Goal: Task Accomplishment & Management: Use online tool/utility

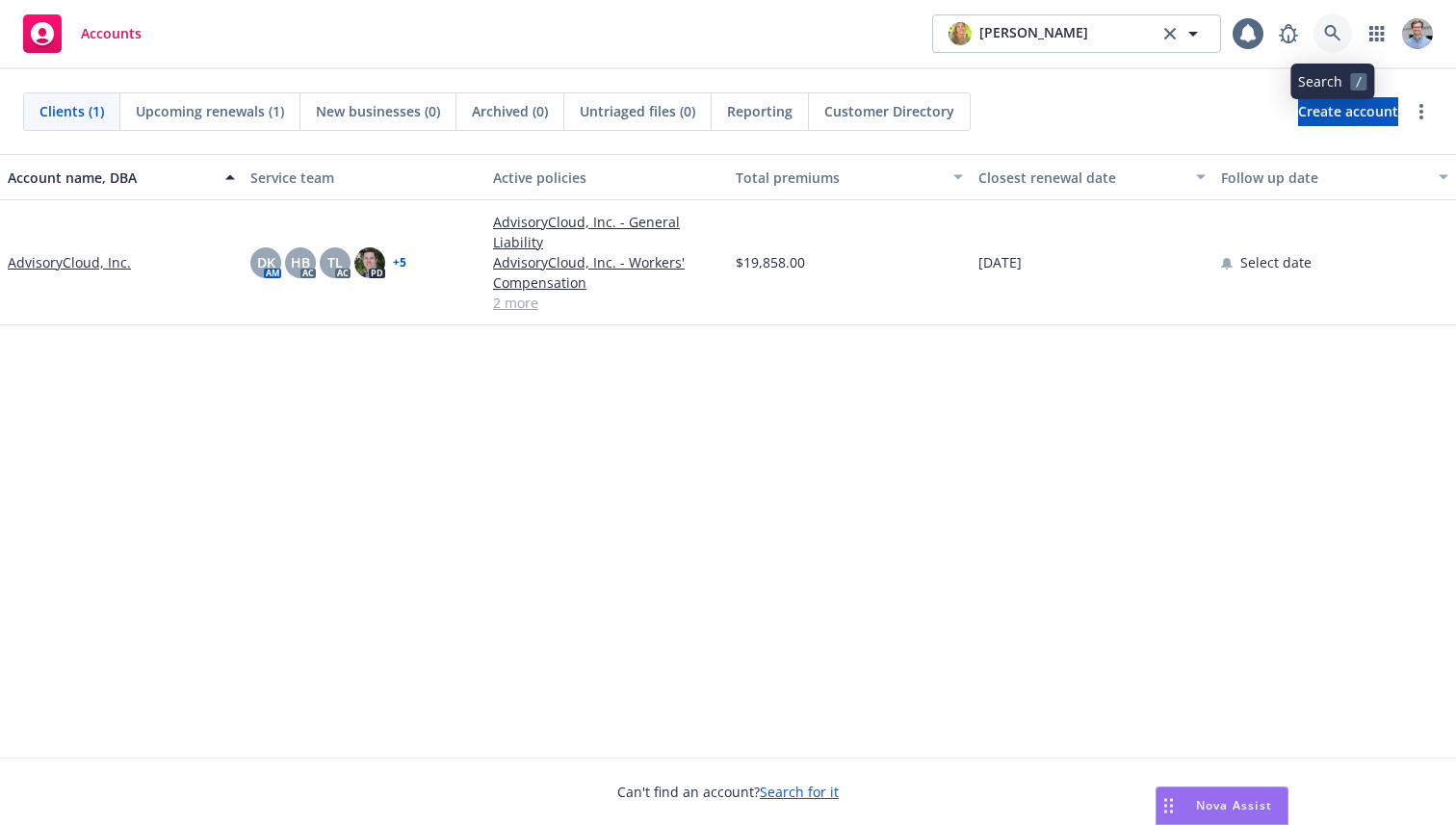
click at [1330, 40] on icon at bounding box center [1333, 34] width 18 height 18
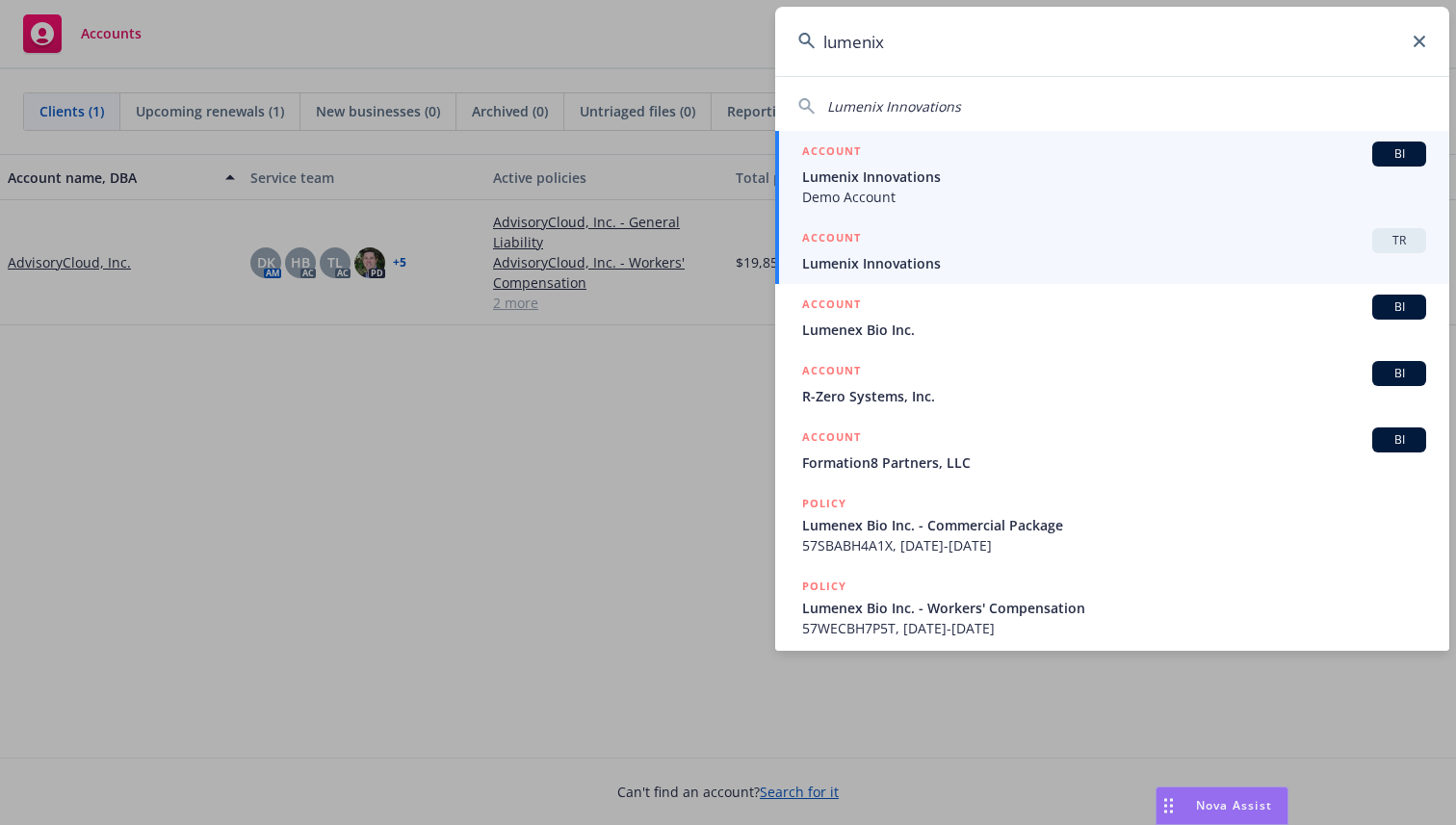
type input "lumenix"
click at [931, 265] on span "Lumenix Innovations" at bounding box center [1115, 263] width 624 height 21
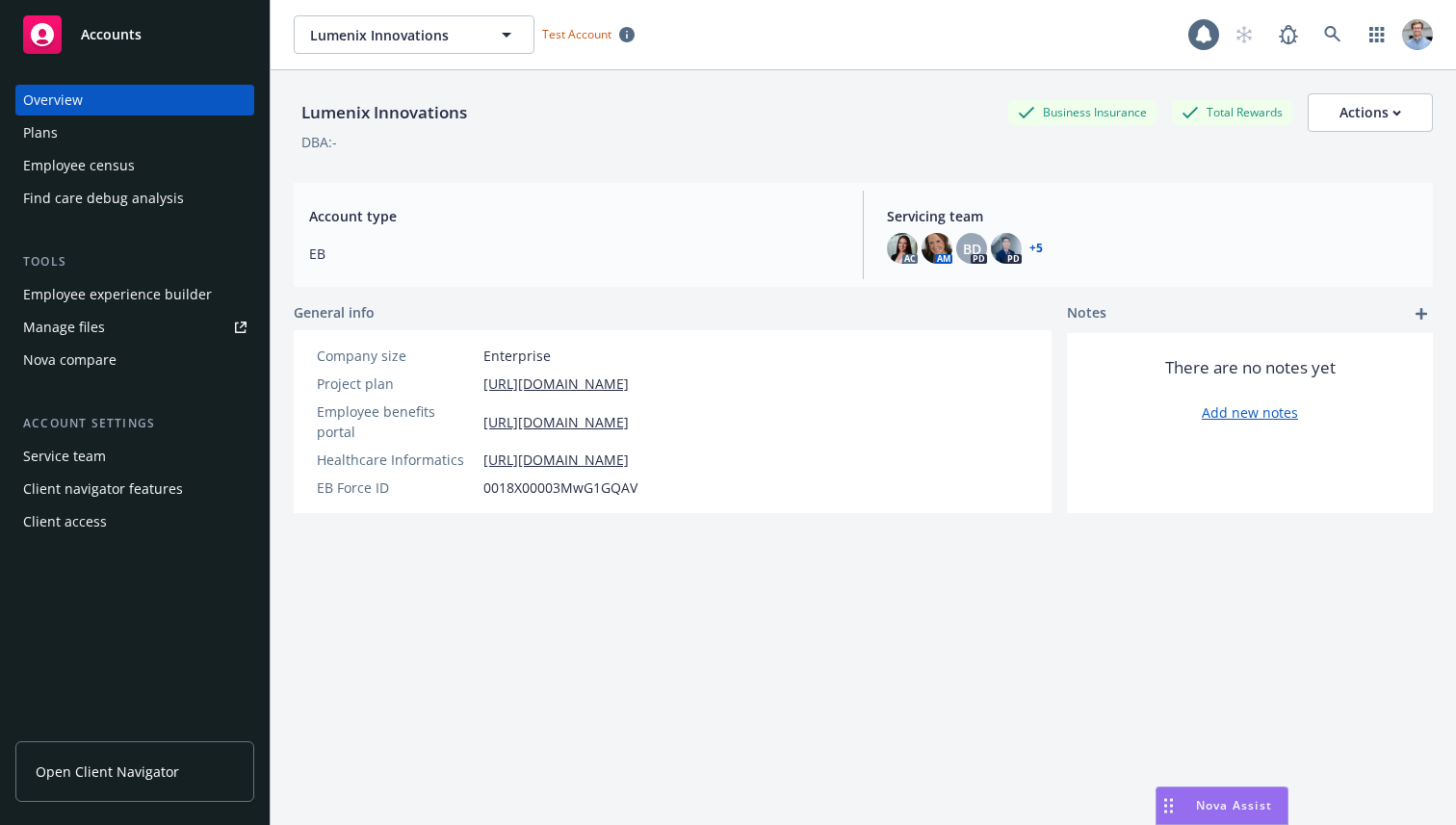
click at [95, 315] on div "Manage files" at bounding box center [64, 327] width 81 height 30
click at [112, 327] on link "Manage files" at bounding box center [134, 327] width 238 height 30
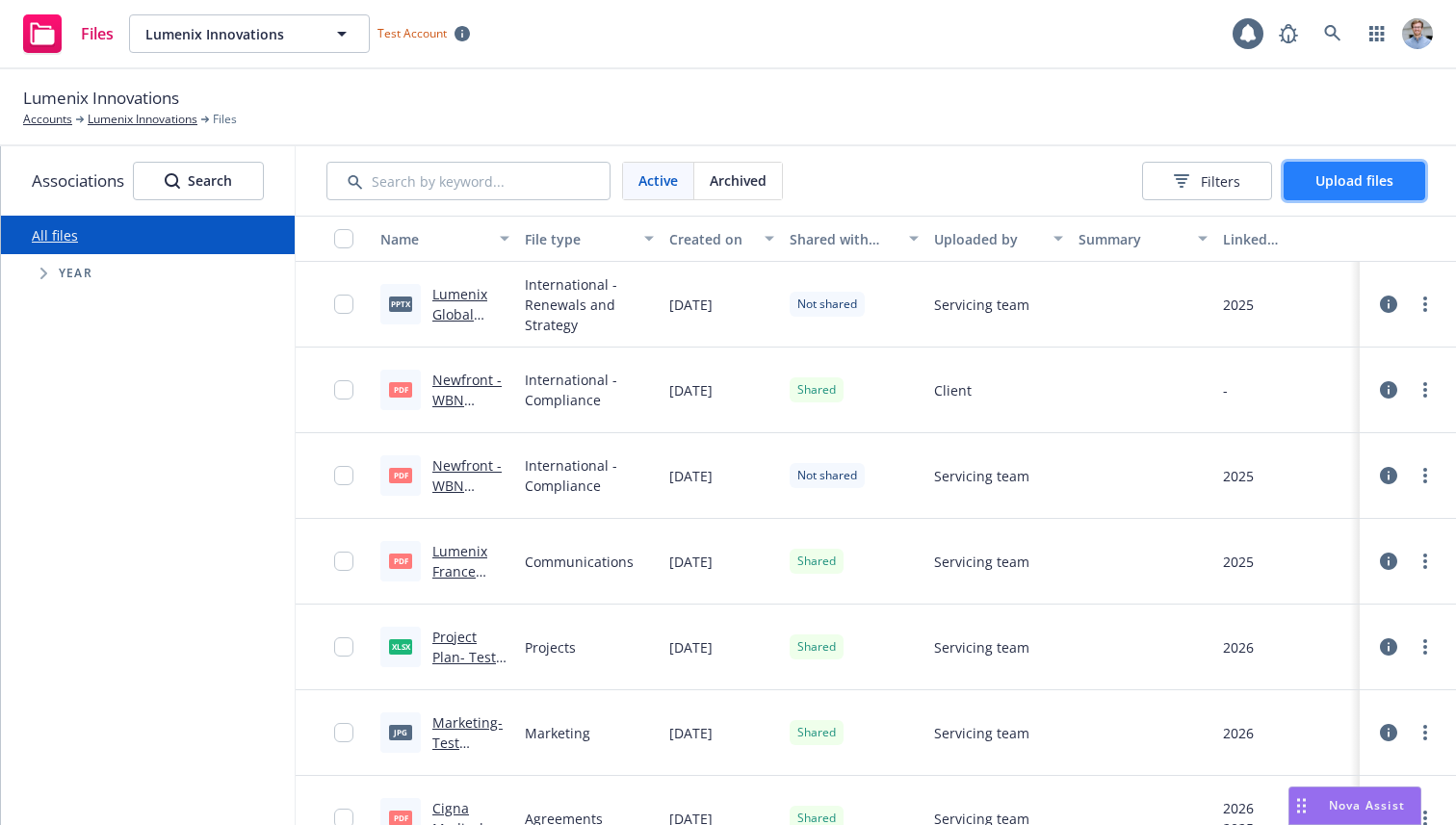
click at [1357, 183] on span "Upload files" at bounding box center [1355, 180] width 78 height 19
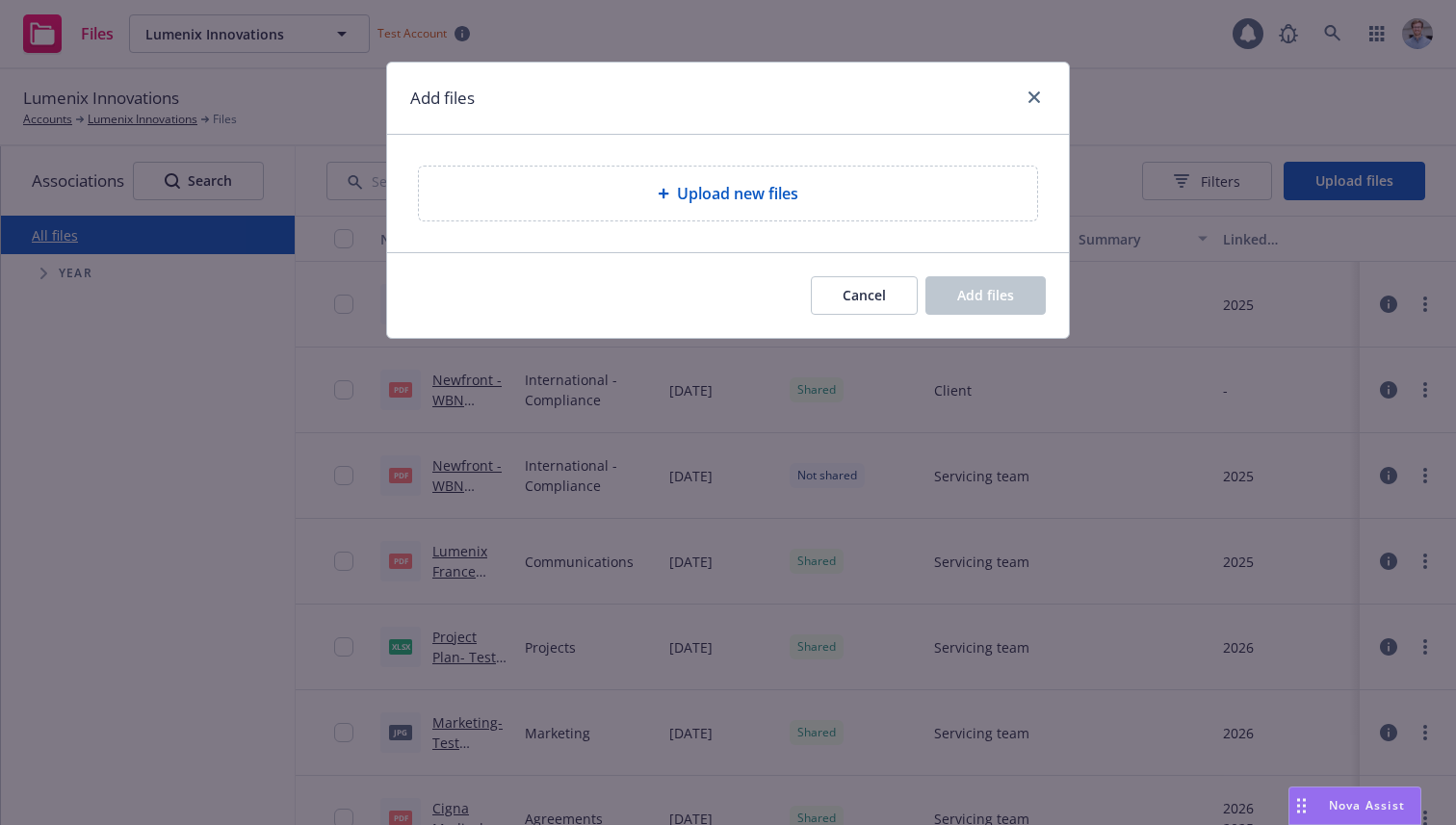
click at [1023, 85] on div at bounding box center [1030, 98] width 30 height 26
click at [1025, 89] on link "close" at bounding box center [1035, 97] width 24 height 24
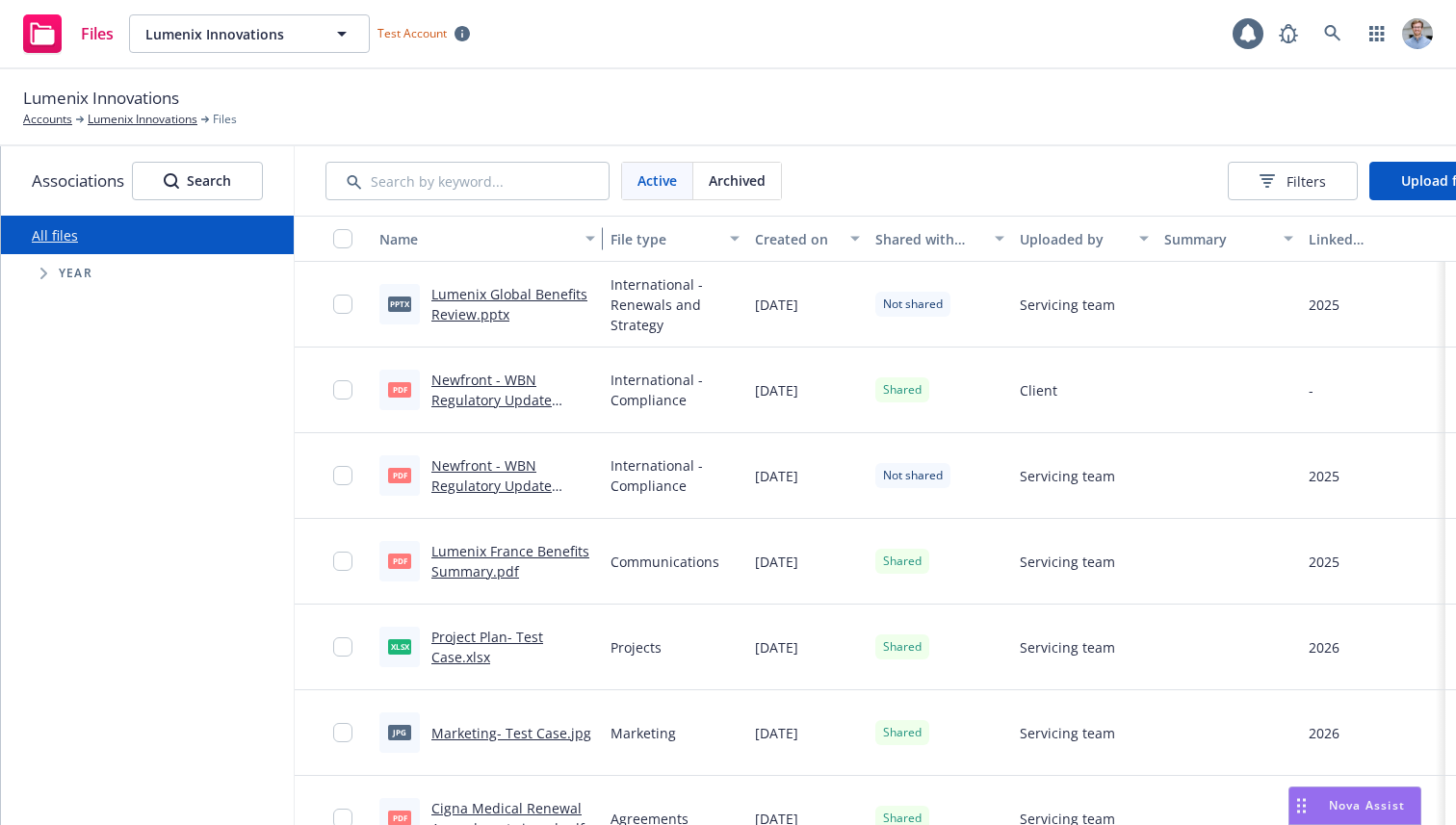
drag, startPoint x: 517, startPoint y: 238, endPoint x: 603, endPoint y: 250, distance: 86.8
click at [603, 250] on div "Name File type Created on Shared with client Uploaded by Summary Linked associa…" at bounding box center [917, 238] width 1247 height 46
click at [1437, 191] on button "Upload files" at bounding box center [1440, 180] width 141 height 38
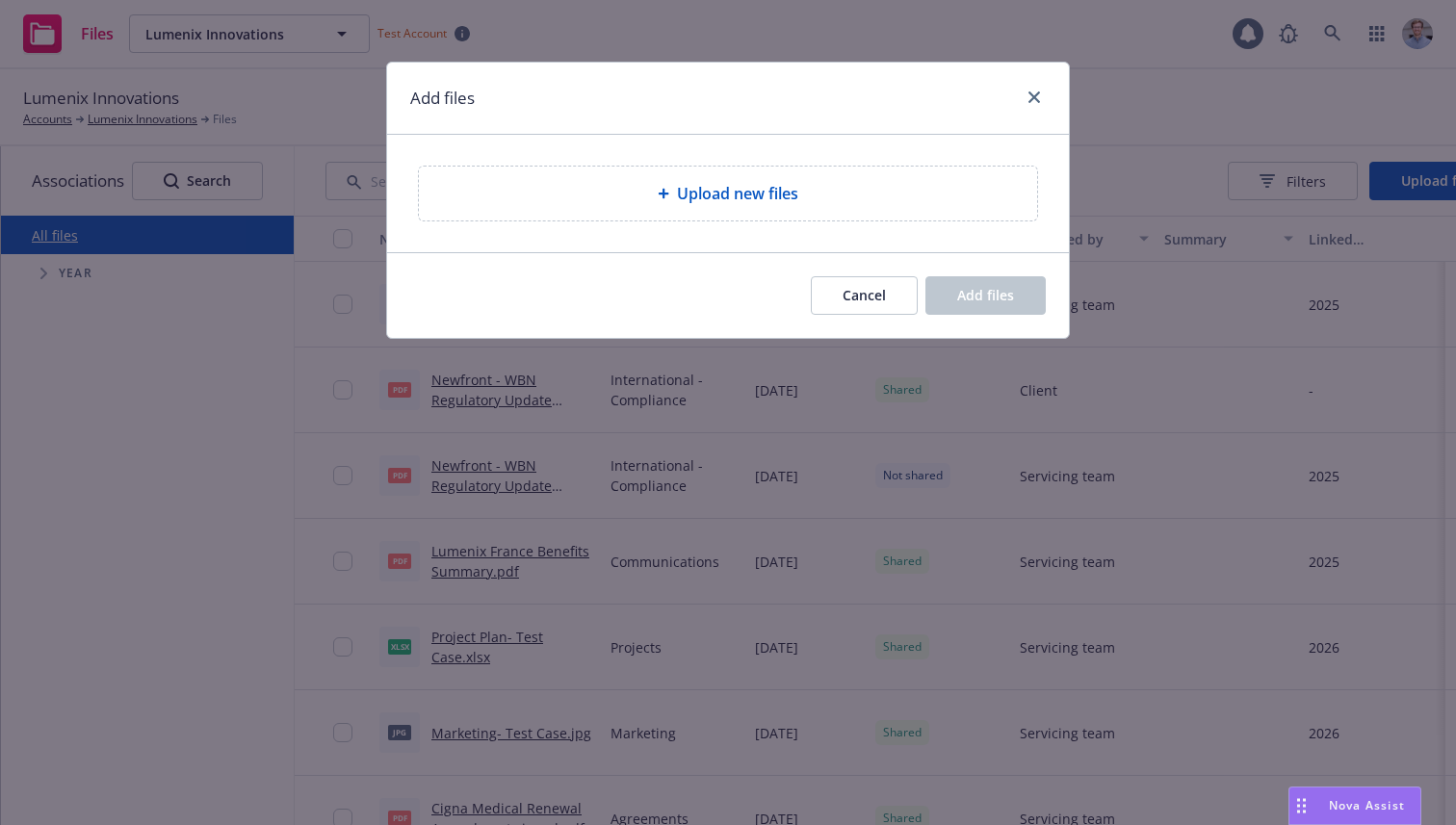
click at [809, 200] on div "Upload new files" at bounding box center [728, 194] width 588 height 24
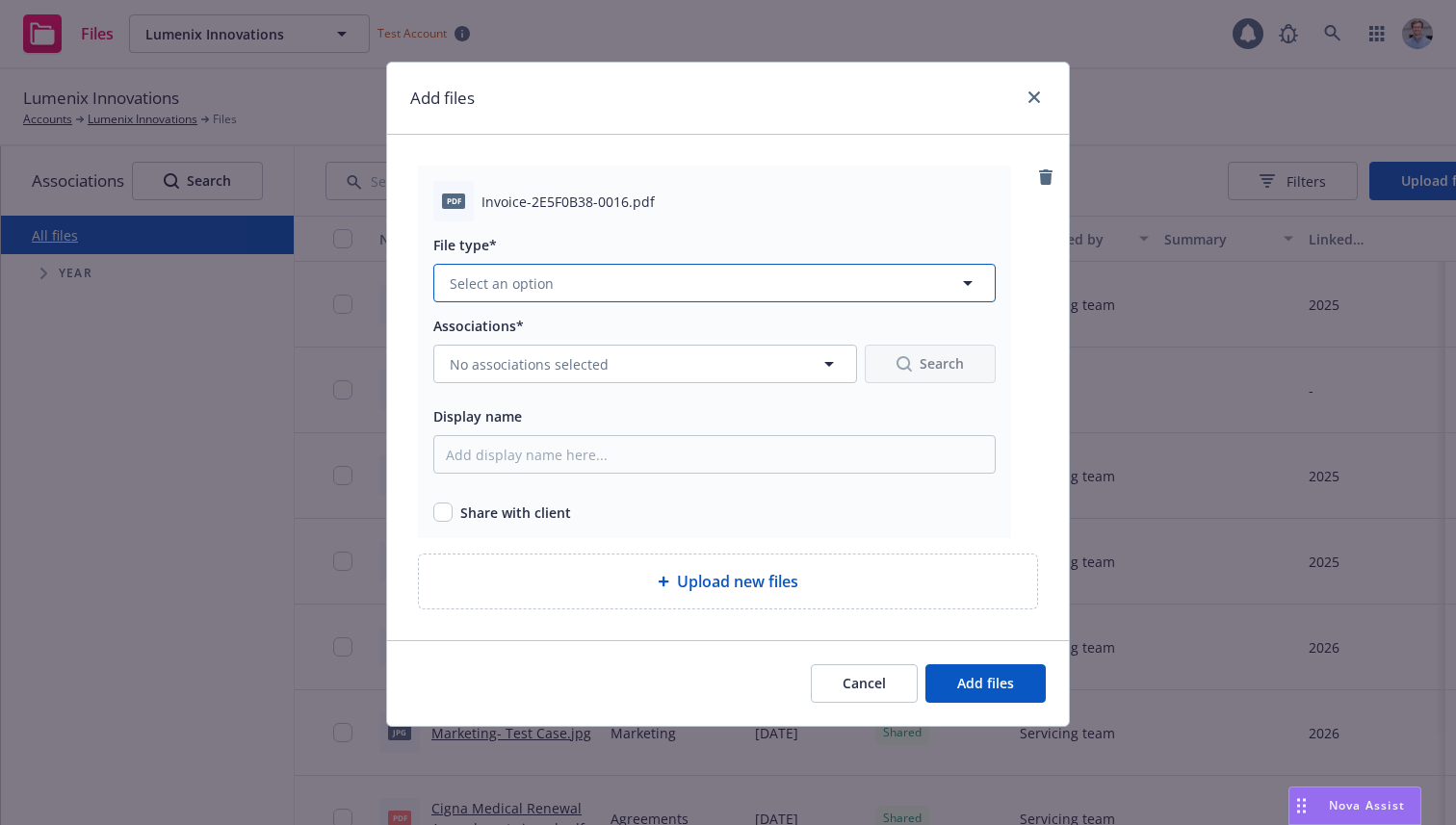
click at [619, 288] on button "Select an option" at bounding box center [714, 283] width 562 height 38
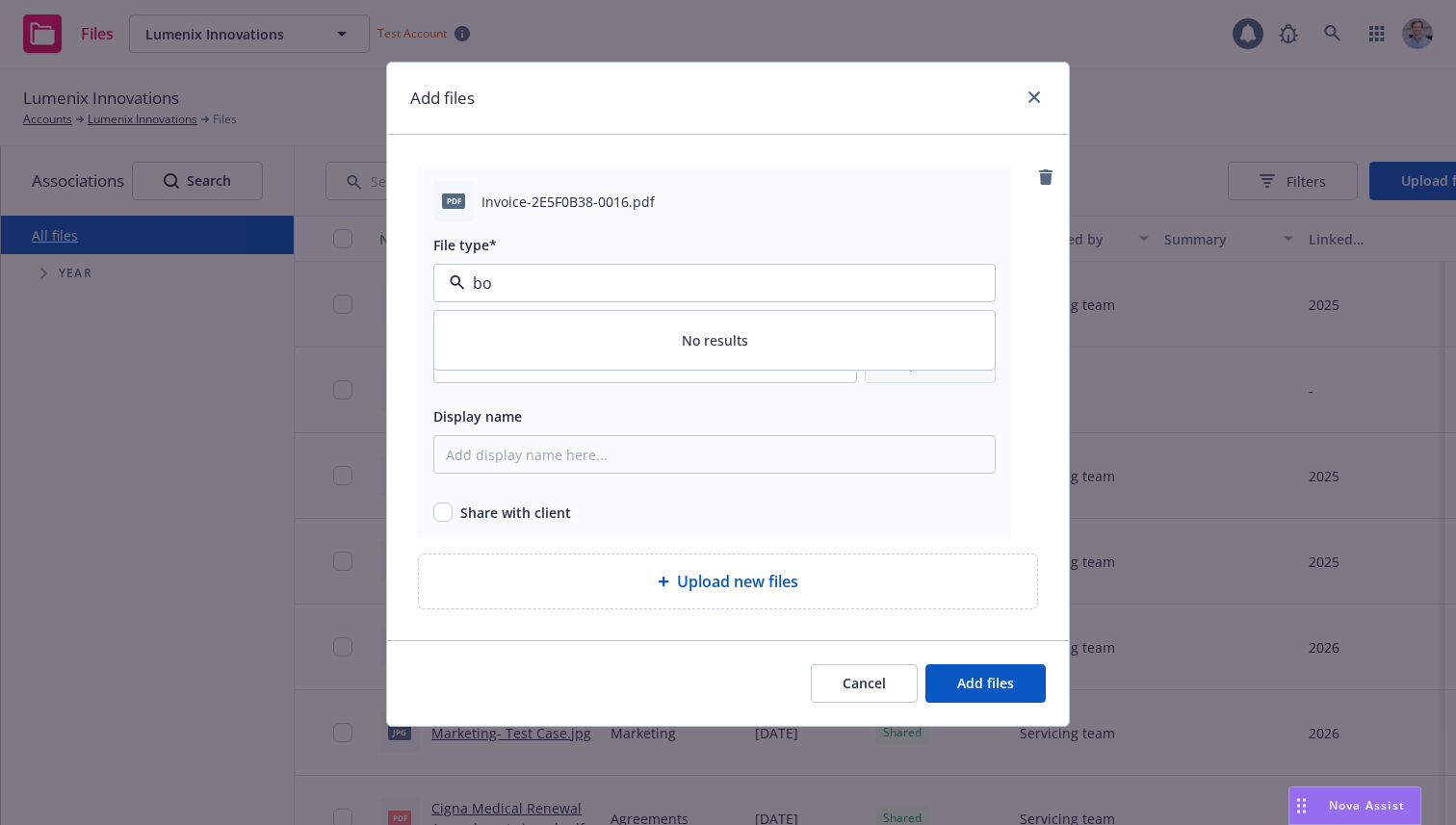
type input "b"
type input "broker"
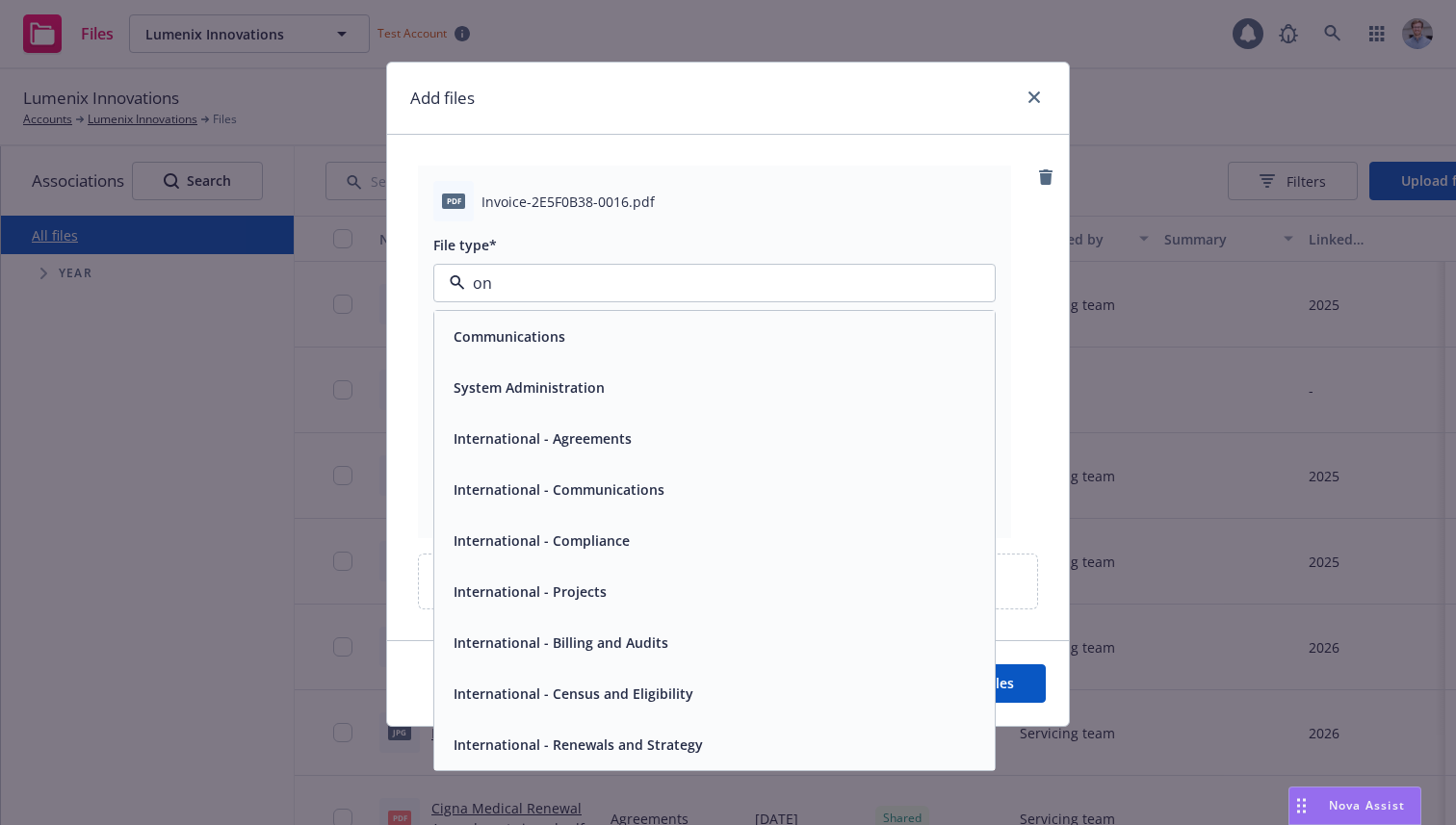
type input "o"
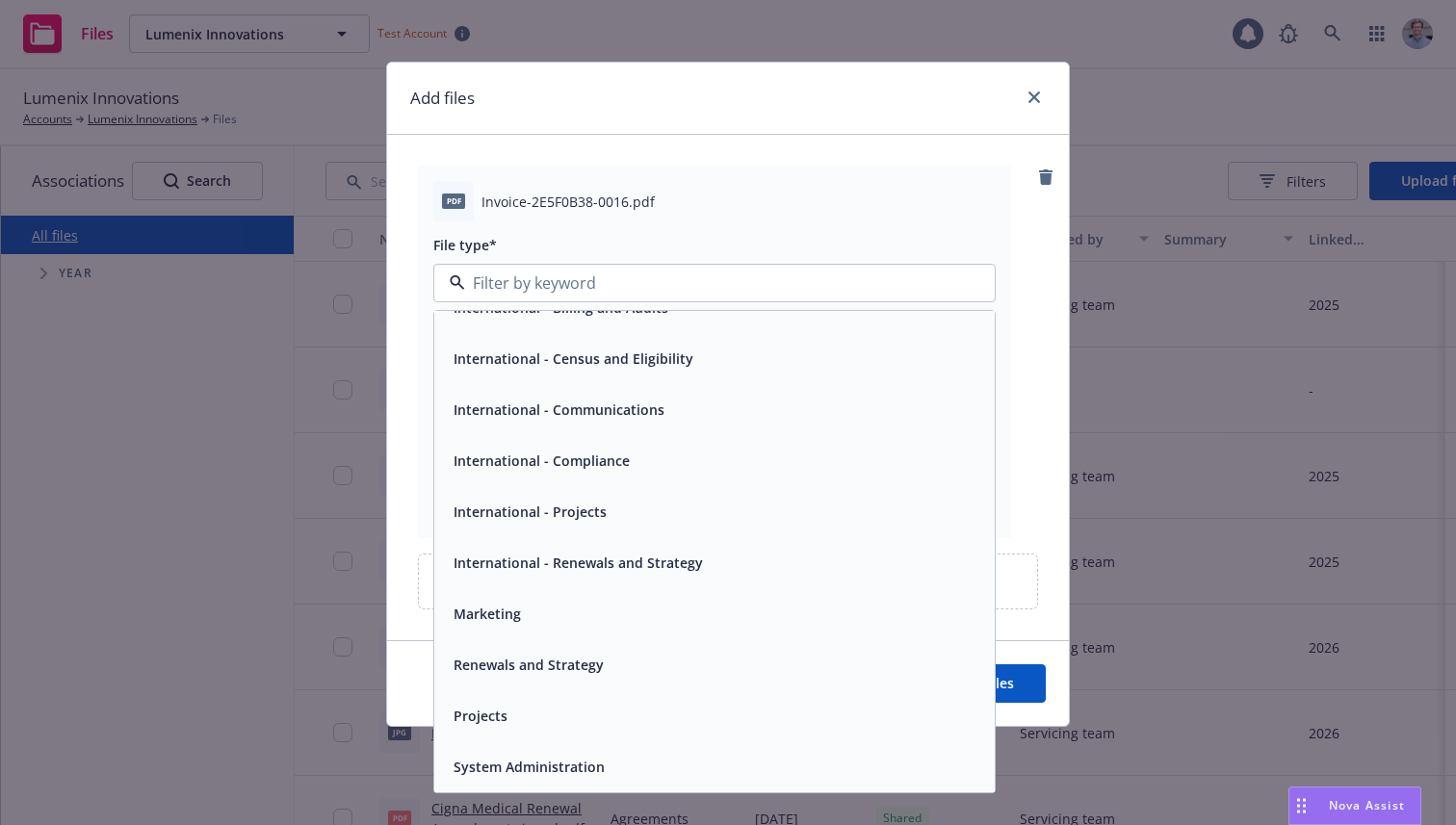
scroll to position [147, 0]
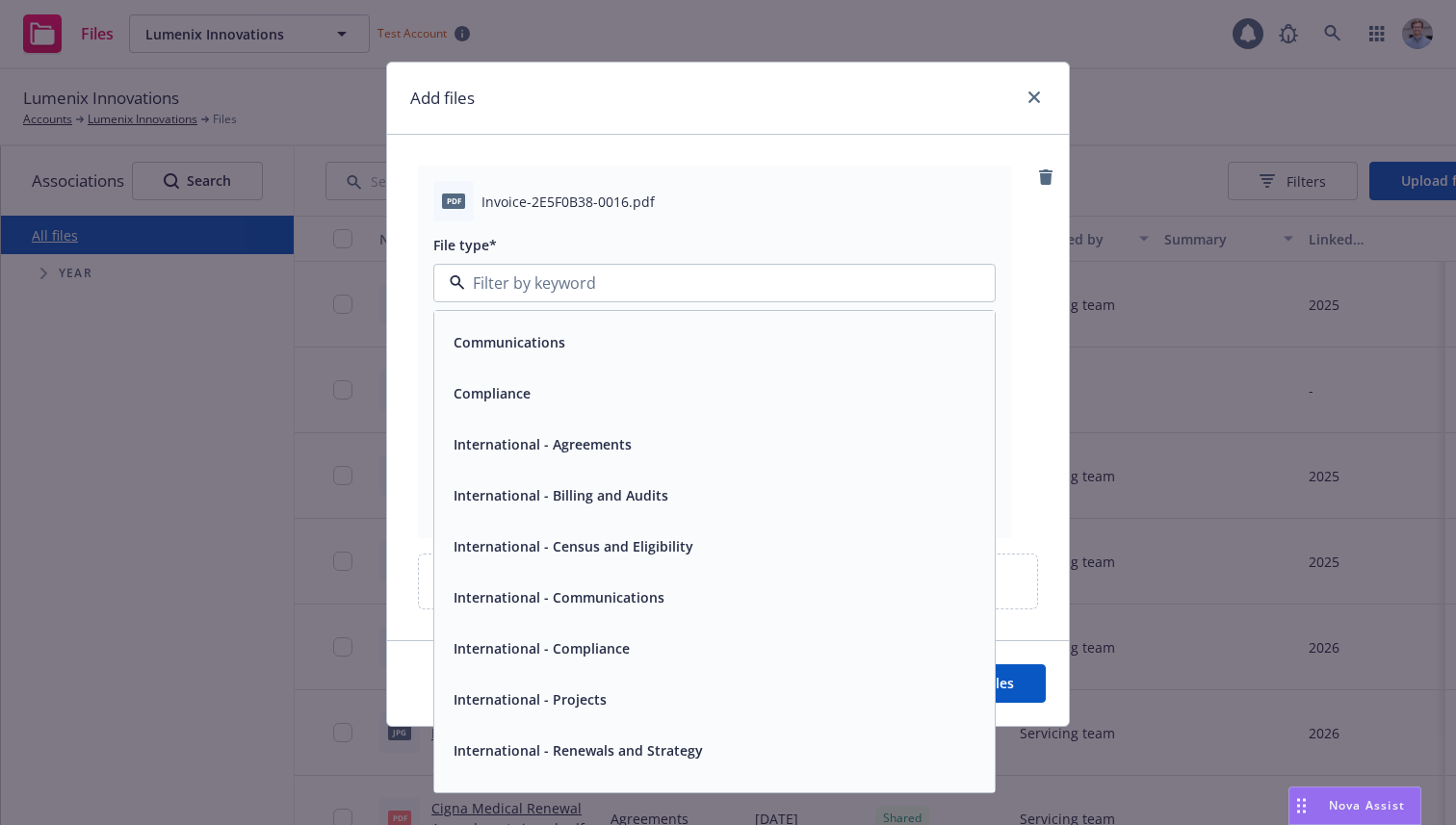
click at [546, 391] on div "Compliance" at bounding box center [715, 393] width 538 height 27
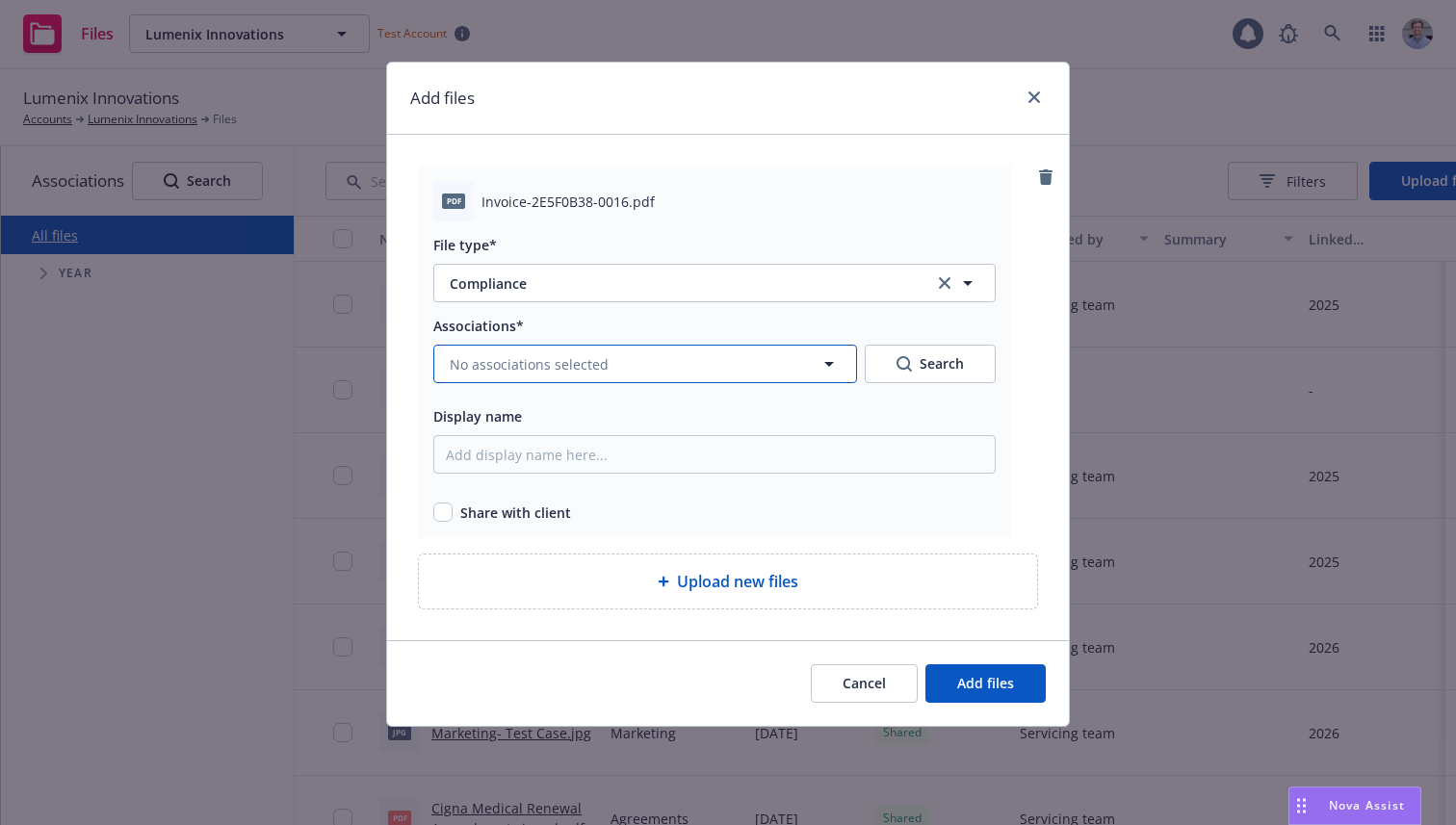
click at [558, 363] on span "No associations selected" at bounding box center [529, 364] width 159 height 21
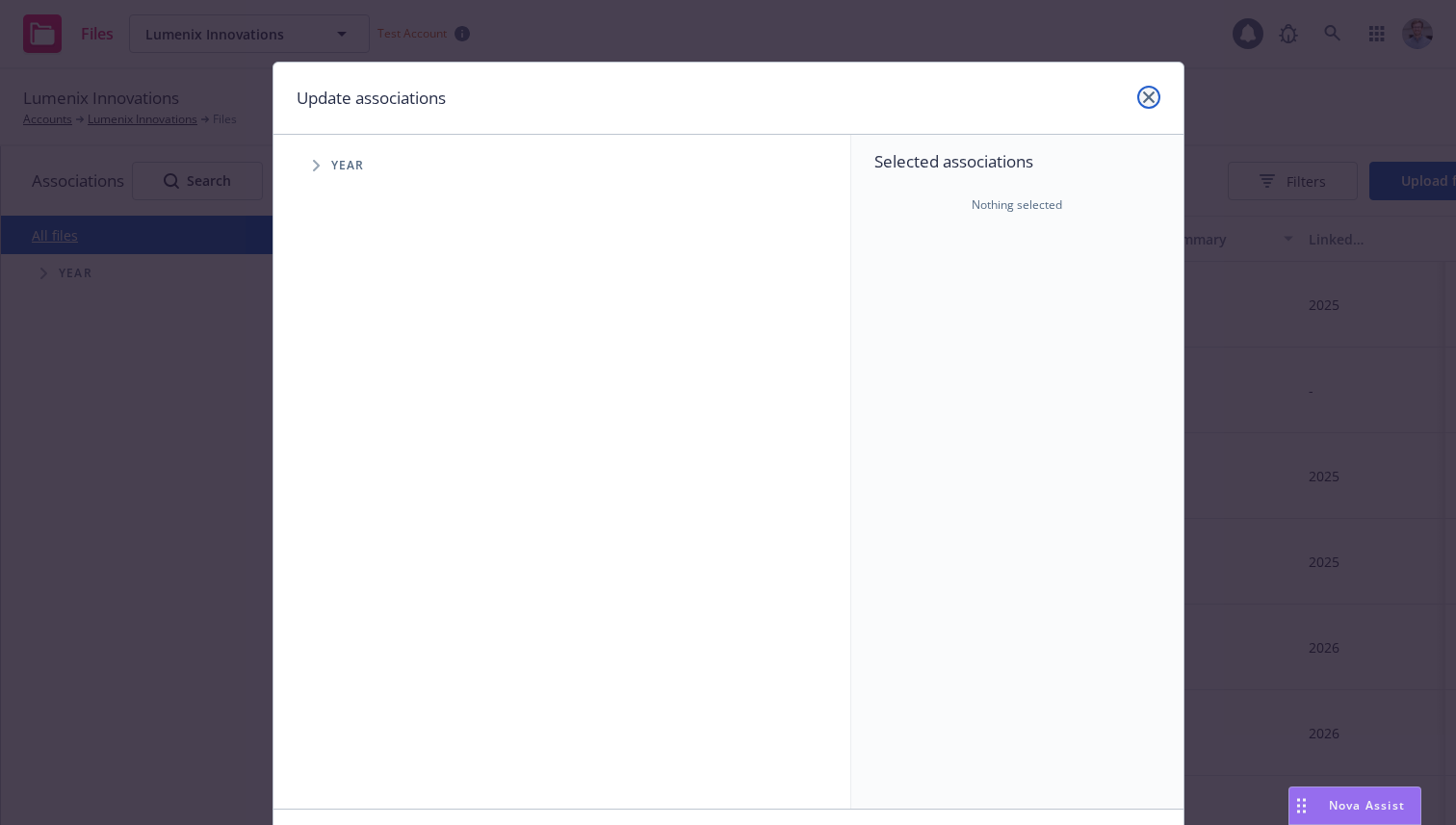
click at [1137, 93] on link "close" at bounding box center [1149, 97] width 24 height 24
